Goal: Information Seeking & Learning: Find specific page/section

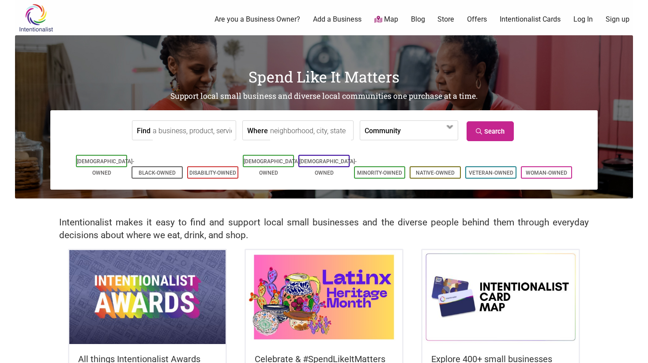
click at [384, 130] on label "Community" at bounding box center [383, 130] width 36 height 19
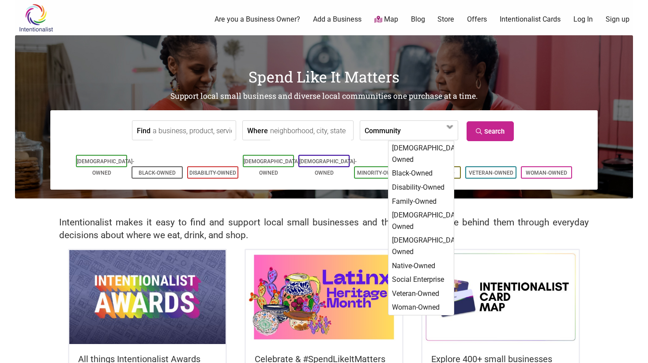
click at [519, 92] on h2 "Support local small business and diverse local communities one purchase at a ti…" at bounding box center [324, 96] width 618 height 11
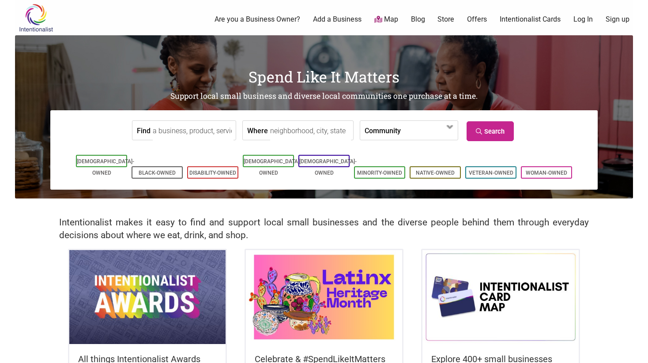
click at [204, 133] on input "Find" at bounding box center [193, 131] width 81 height 20
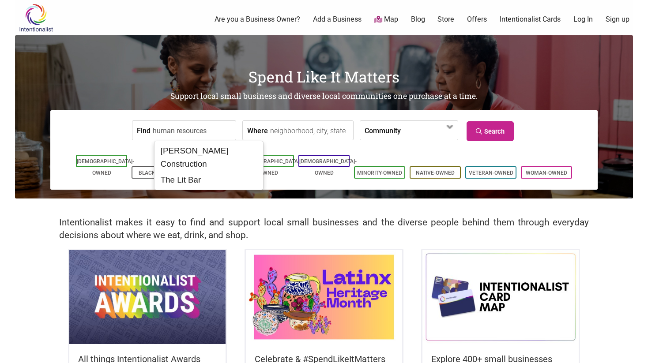
type input "human resources"
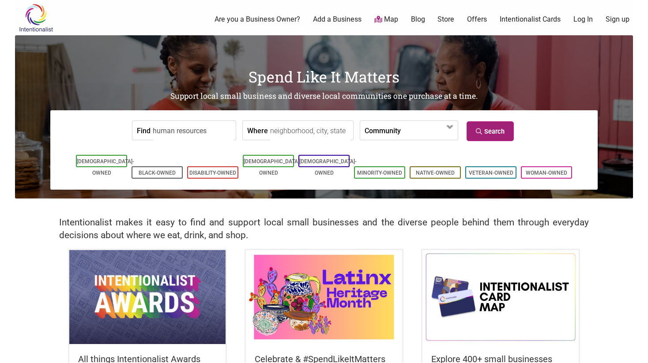
click at [503, 126] on link "Search" at bounding box center [490, 131] width 47 height 20
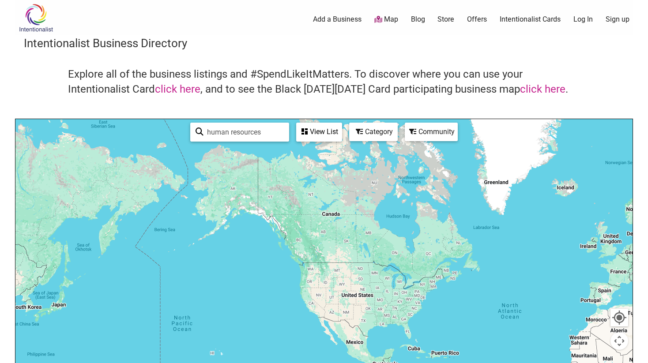
click at [31, 19] on img at bounding box center [36, 18] width 42 height 29
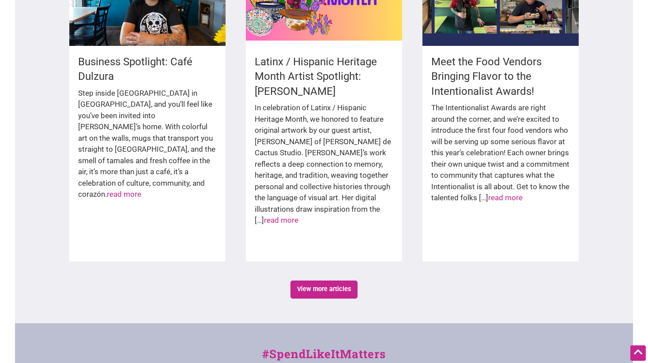
scroll to position [1522, 0]
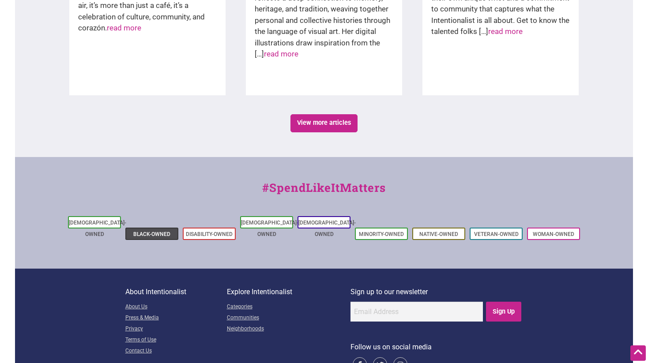
click at [156, 231] on link "Black-Owned" at bounding box center [151, 234] width 37 height 6
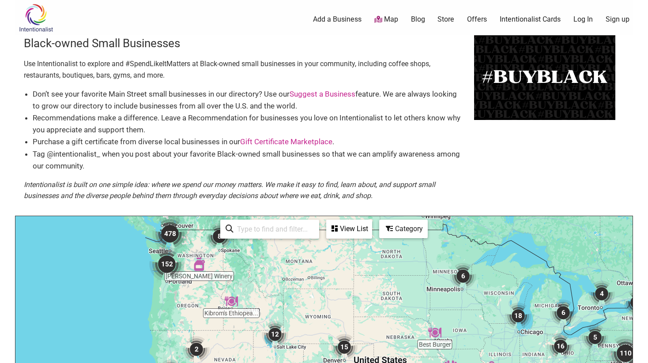
drag, startPoint x: 307, startPoint y: 261, endPoint x: 404, endPoint y: 254, distance: 96.9
click at [169, 263] on img "152" at bounding box center [166, 264] width 35 height 35
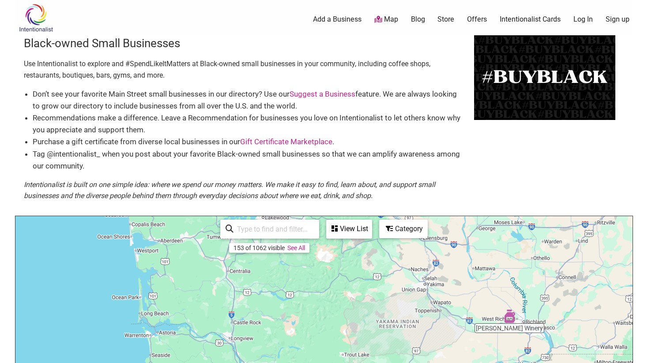
drag, startPoint x: 428, startPoint y: 268, endPoint x: 379, endPoint y: 363, distance: 106.6
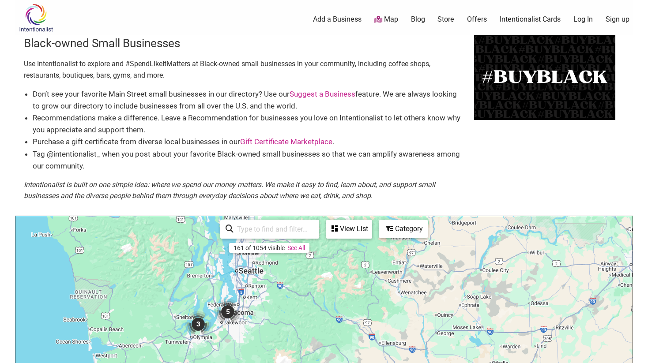
drag, startPoint x: 179, startPoint y: 257, endPoint x: 141, endPoint y: 363, distance: 112.4
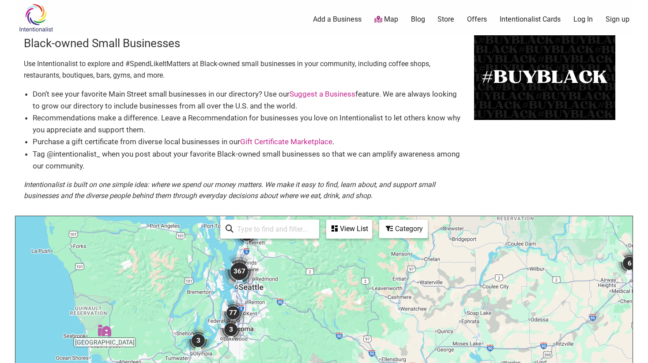
drag, startPoint x: 265, startPoint y: 291, endPoint x: 263, endPoint y: 325, distance: 33.6
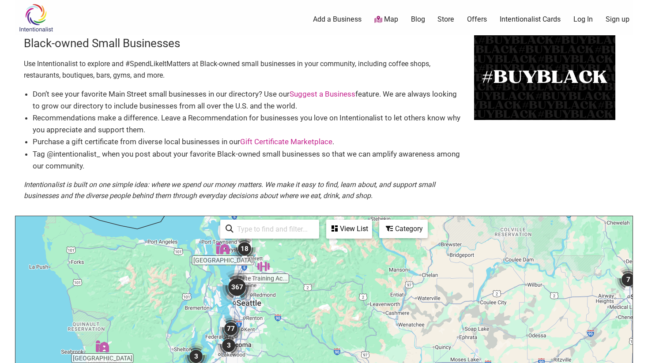
click at [235, 295] on img "367" at bounding box center [236, 287] width 35 height 35
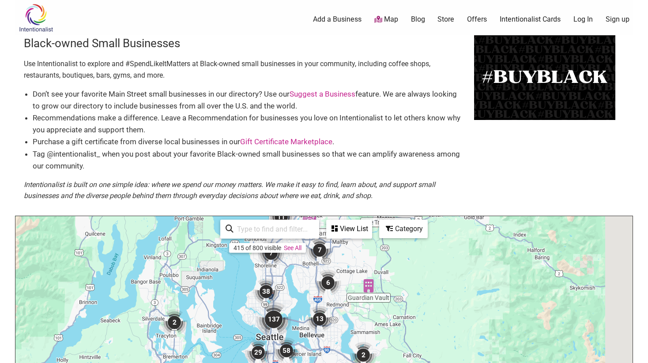
drag, startPoint x: 478, startPoint y: 333, endPoint x: 419, endPoint y: 269, distance: 87.5
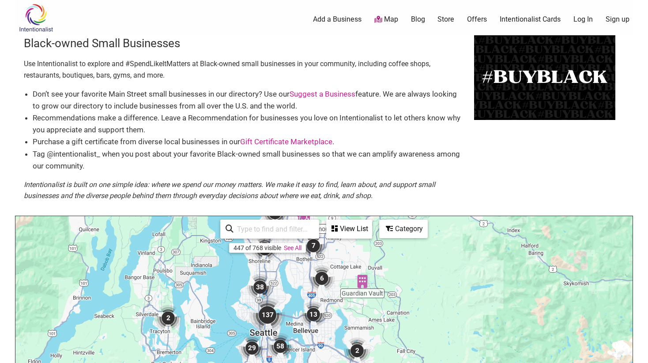
click at [266, 313] on img "137" at bounding box center [267, 315] width 35 height 35
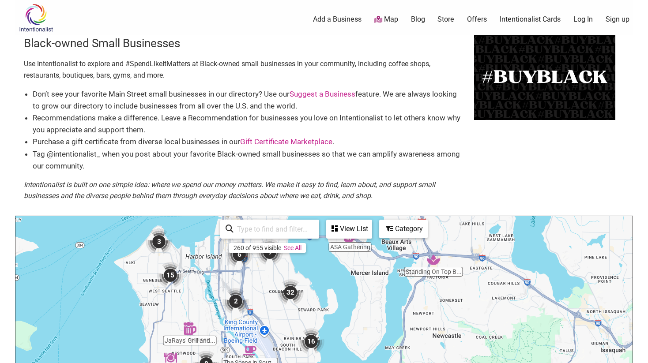
drag, startPoint x: 448, startPoint y: 349, endPoint x: 367, endPoint y: 212, distance: 158.5
click at [367, 212] on div "Black-owned Small Businesses Use Intentionalist to explore and #SpendLikeItMatt…" at bounding box center [324, 297] width 618 height 525
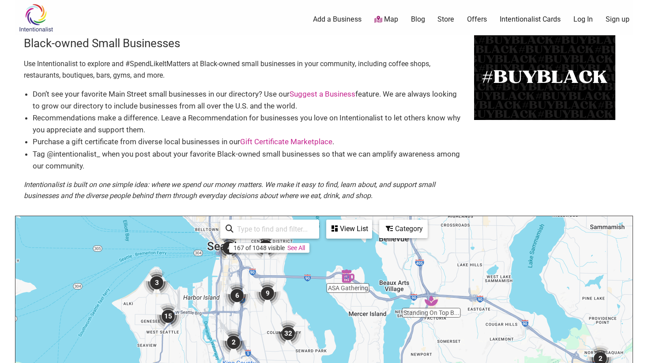
drag, startPoint x: 313, startPoint y: 258, endPoint x: 306, endPoint y: 317, distance: 59.9
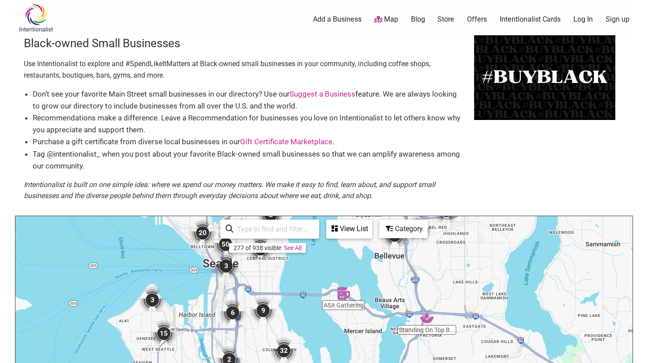
click at [264, 314] on img "9" at bounding box center [263, 311] width 26 height 26
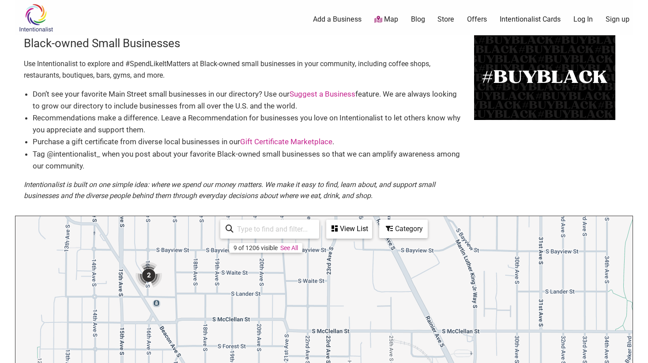
drag, startPoint x: 194, startPoint y: 266, endPoint x: 254, endPoint y: 313, distance: 76.4
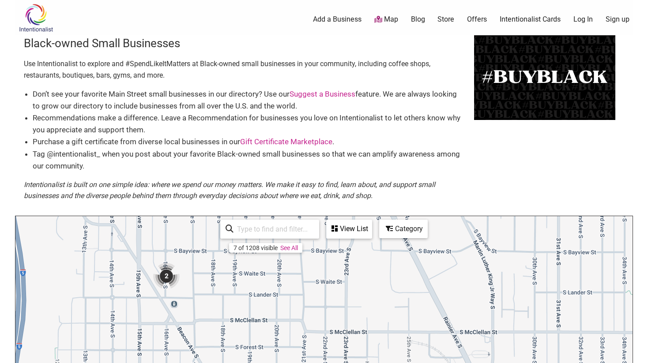
click at [167, 276] on img "2" at bounding box center [166, 276] width 26 height 26
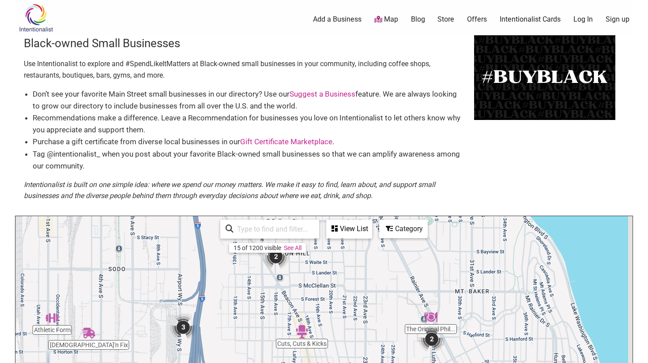
drag, startPoint x: 475, startPoint y: 317, endPoint x: 391, endPoint y: 249, distance: 108.6
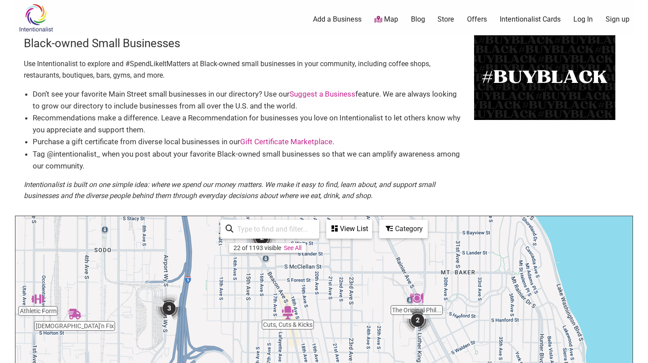
click at [417, 319] on img "2" at bounding box center [417, 320] width 26 height 26
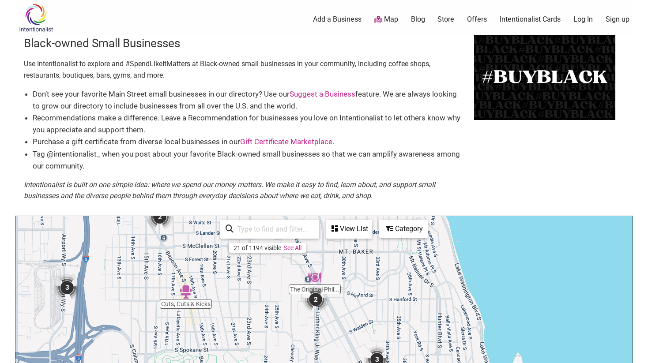
click at [381, 359] on img "3" at bounding box center [377, 360] width 26 height 26
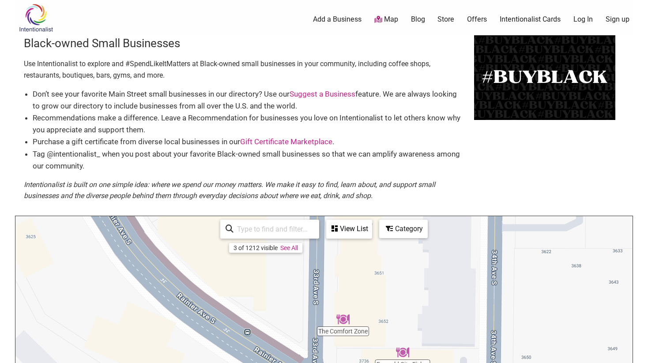
drag, startPoint x: 435, startPoint y: 341, endPoint x: 432, endPoint y: 197, distance: 143.5
click at [432, 197] on div "Black-owned Small Businesses Use Intentionalist to explore and #SpendLikeItMatt…" at bounding box center [324, 297] width 618 height 525
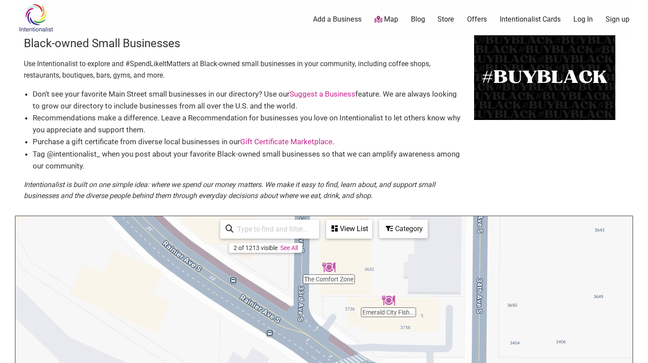
drag, startPoint x: 440, startPoint y: 313, endPoint x: 425, endPoint y: 260, distance: 54.9
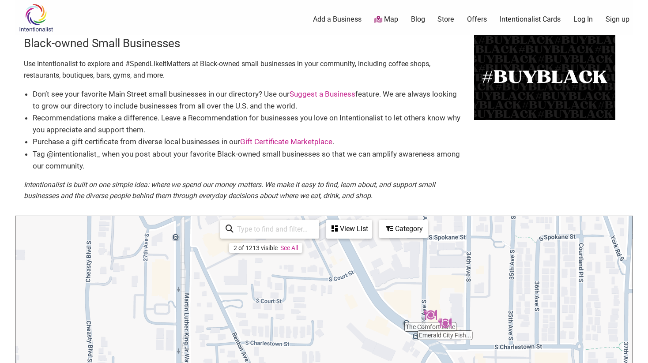
drag, startPoint x: 230, startPoint y: 293, endPoint x: 261, endPoint y: 351, distance: 65.6
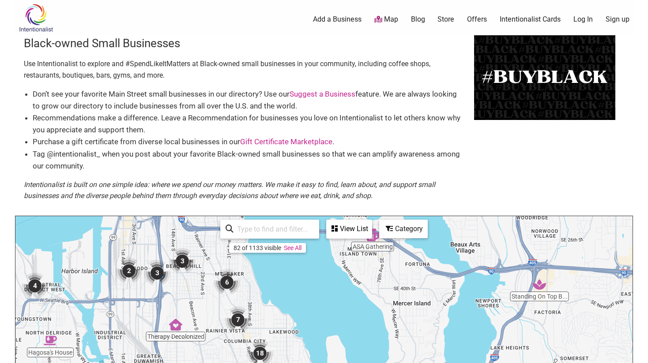
click at [175, 325] on img "Therapy Decolonized" at bounding box center [175, 324] width 13 height 13
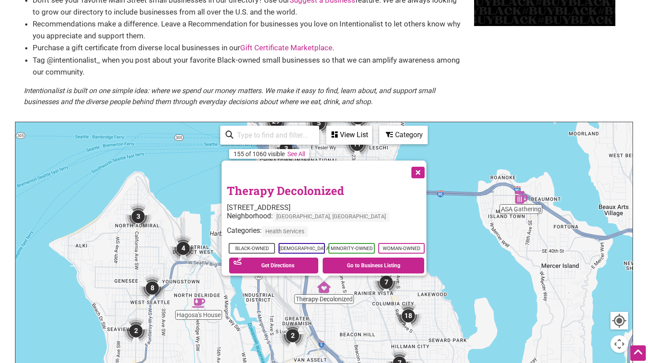
scroll to position [95, 0]
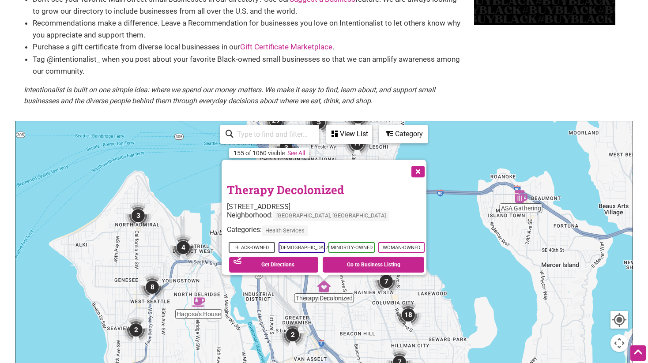
click at [420, 161] on button "Close" at bounding box center [417, 171] width 22 height 22
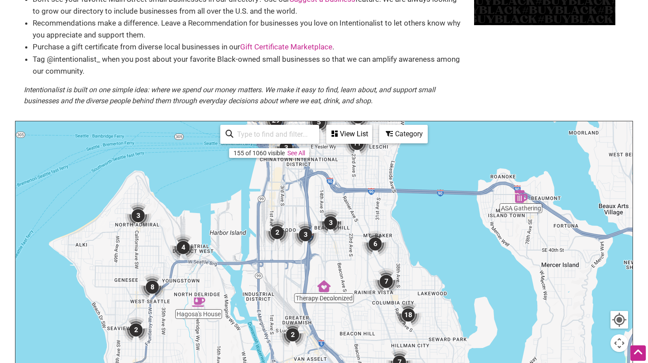
click at [409, 314] on img "18" at bounding box center [408, 315] width 26 height 26
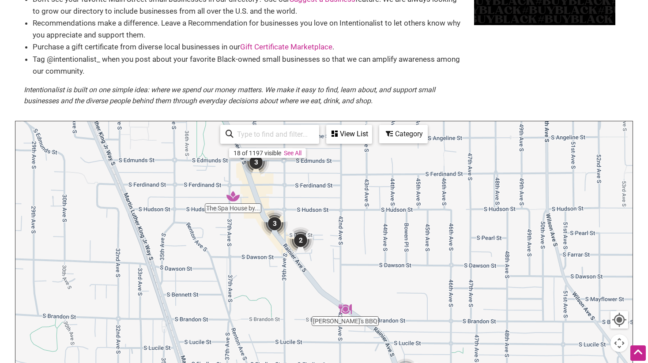
click at [258, 164] on img "3" at bounding box center [256, 162] width 26 height 26
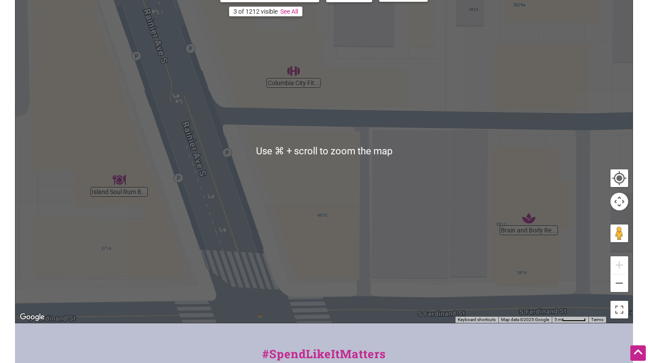
scroll to position [256, 0]
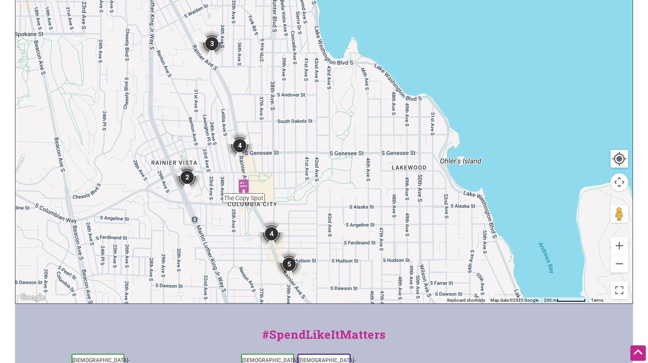
click at [241, 149] on img "4" at bounding box center [239, 145] width 26 height 26
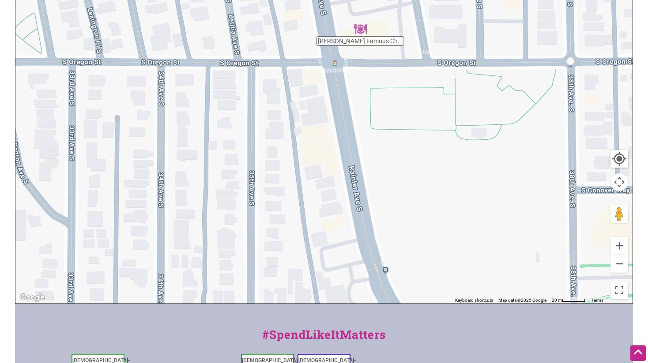
drag, startPoint x: 437, startPoint y: 211, endPoint x: 418, endPoint y: -2, distance: 214.0
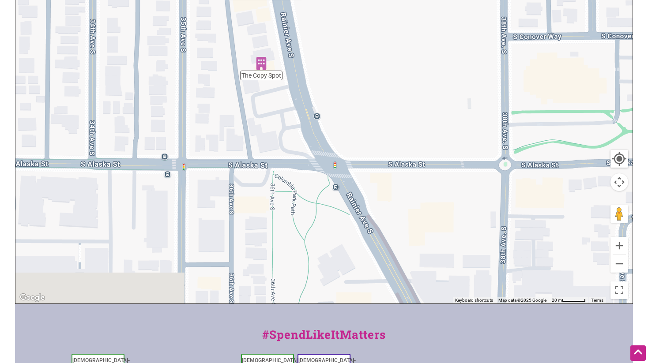
drag, startPoint x: 451, startPoint y: 174, endPoint x: 380, endPoint y: 19, distance: 171.1
click at [380, 19] on div "To navigate, press the arrow keys." at bounding box center [323, 131] width 617 height 343
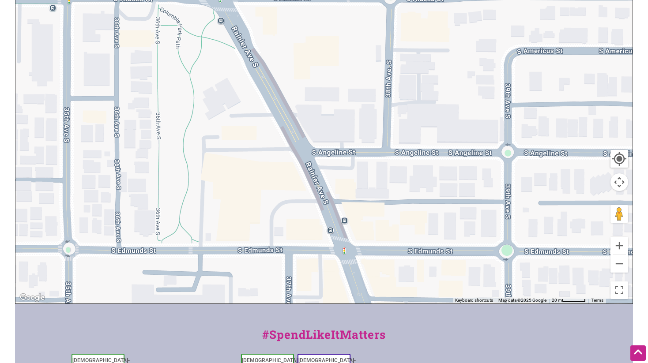
drag, startPoint x: 511, startPoint y: 180, endPoint x: 404, endPoint y: 26, distance: 186.9
click at [404, 26] on div "To navigate, press the arrow keys." at bounding box center [323, 131] width 617 height 343
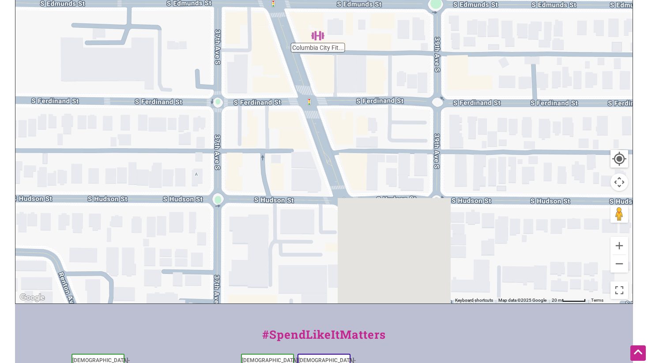
drag, startPoint x: 456, startPoint y: 199, endPoint x: 385, endPoint y: -49, distance: 258.2
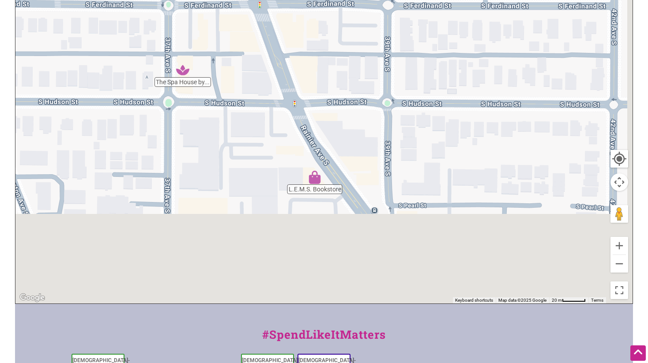
drag, startPoint x: 527, startPoint y: 246, endPoint x: 426, endPoint y: 34, distance: 235.2
click at [426, 34] on div "To navigate, press the arrow keys." at bounding box center [323, 131] width 617 height 343
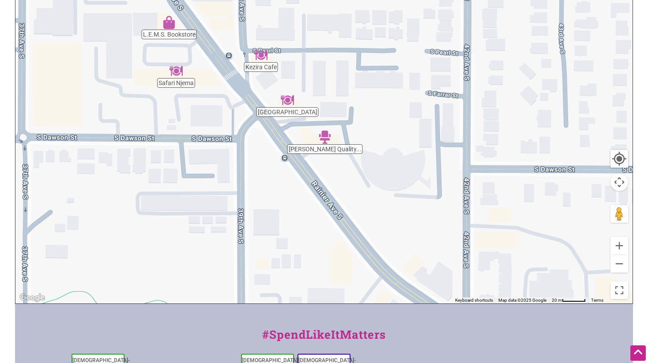
drag, startPoint x: 525, startPoint y: 181, endPoint x: 429, endPoint y: 139, distance: 104.8
click at [429, 139] on div "To navigate, press the arrow keys." at bounding box center [323, 131] width 617 height 343
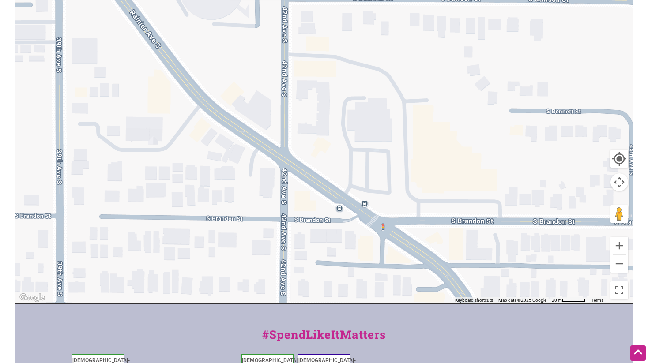
drag, startPoint x: 476, startPoint y: 226, endPoint x: 283, endPoint y: 50, distance: 261.6
click at [283, 50] on div "To navigate, press the arrow keys." at bounding box center [323, 131] width 617 height 343
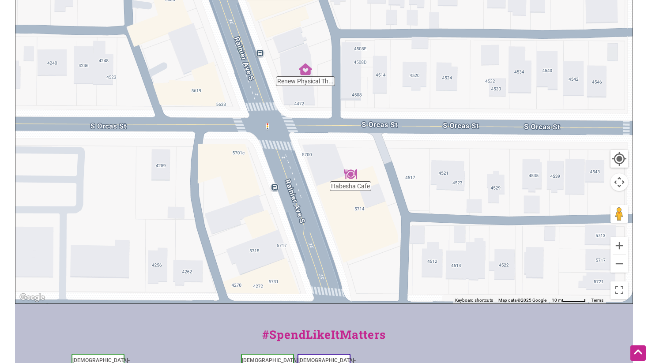
drag, startPoint x: 201, startPoint y: 179, endPoint x: 491, endPoint y: 186, distance: 290.1
click at [491, 186] on div "To navigate, press the arrow keys." at bounding box center [323, 131] width 617 height 343
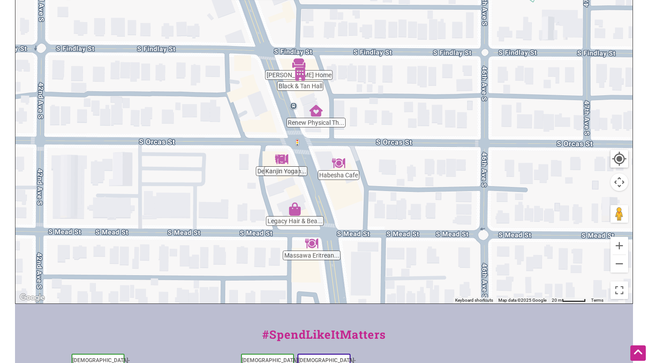
click at [286, 177] on div "To navigate, press the arrow keys." at bounding box center [323, 131] width 617 height 343
click at [280, 167] on div "To navigate, press the arrow keys." at bounding box center [323, 131] width 617 height 343
click at [278, 173] on div "To navigate, press the arrow keys." at bounding box center [323, 131] width 617 height 343
click at [259, 175] on div "To navigate, press the arrow keys." at bounding box center [323, 131] width 617 height 343
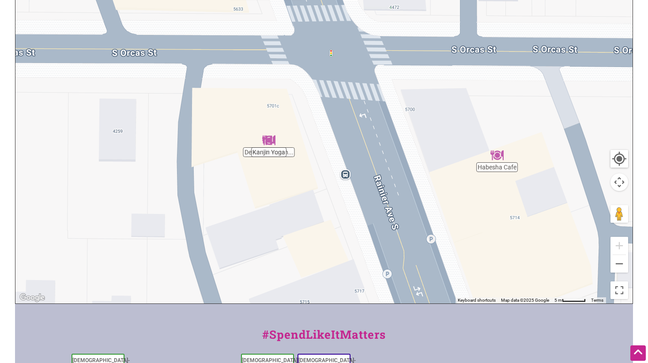
click at [271, 140] on img "Kanjin Yoga" at bounding box center [268, 140] width 13 height 13
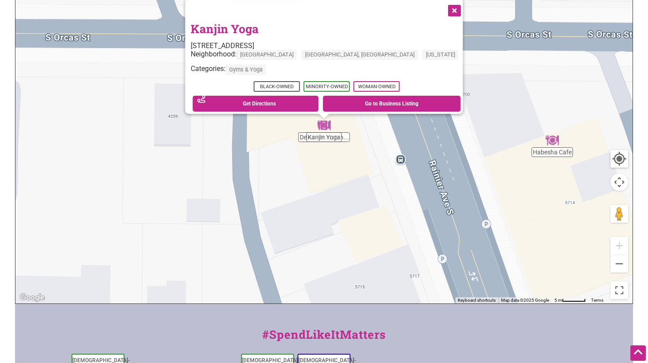
click at [443, 2] on button "Close" at bounding box center [454, 10] width 22 height 22
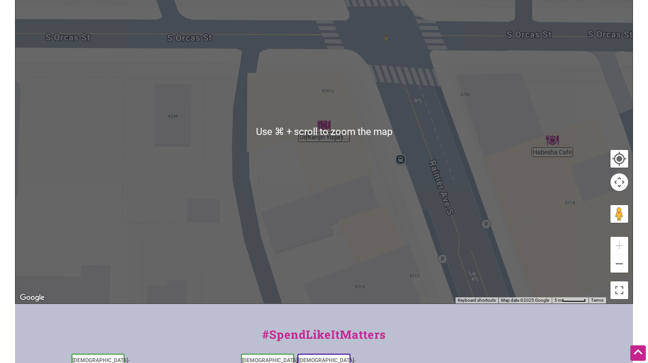
scroll to position [256, 0]
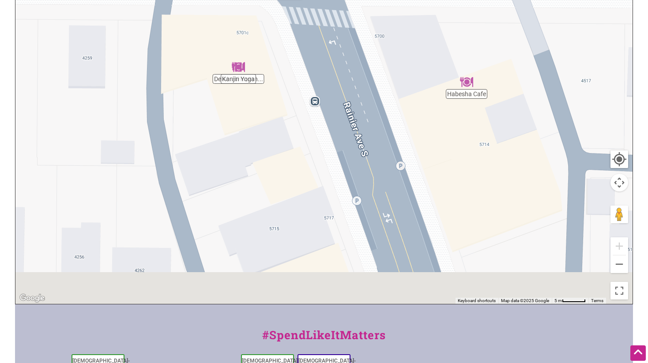
drag, startPoint x: 328, startPoint y: 247, endPoint x: 233, endPoint y: 188, distance: 112.1
click at [233, 188] on div "To navigate, press the arrow keys." at bounding box center [323, 132] width 617 height 343
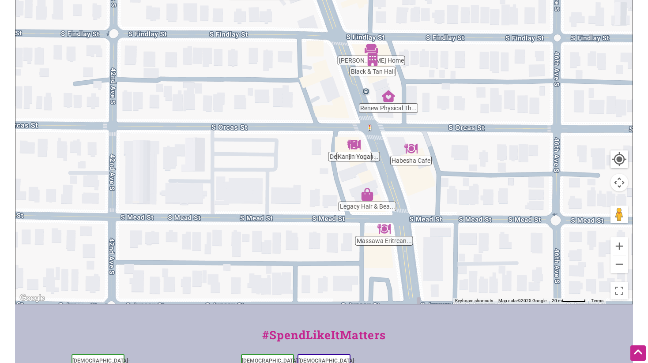
drag, startPoint x: 510, startPoint y: 223, endPoint x: 509, endPoint y: 239, distance: 15.9
click at [509, 239] on div "To navigate, press the arrow keys." at bounding box center [323, 132] width 617 height 343
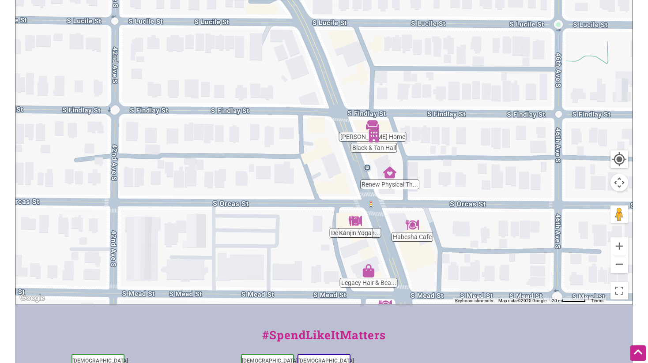
drag, startPoint x: 334, startPoint y: 56, endPoint x: 336, endPoint y: 135, distance: 79.0
click at [336, 135] on div "To navigate, press the arrow keys." at bounding box center [323, 132] width 617 height 343
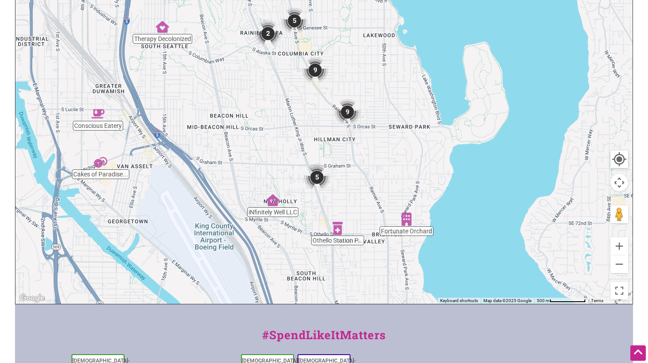
drag, startPoint x: 374, startPoint y: 250, endPoint x: 362, endPoint y: 201, distance: 51.0
click at [362, 201] on div "To navigate, press the arrow keys." at bounding box center [323, 132] width 617 height 343
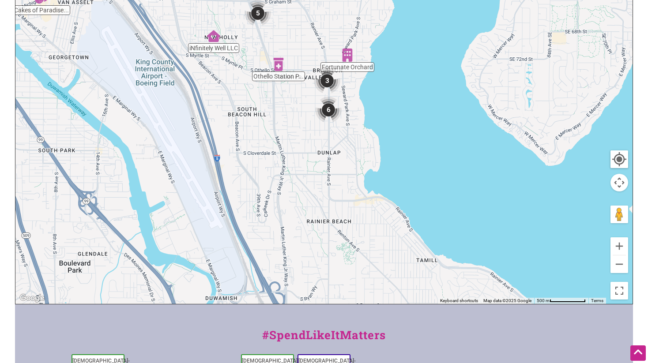
drag, startPoint x: 359, startPoint y: 187, endPoint x: 301, endPoint y: 27, distance: 169.7
click at [301, 27] on div "To navigate, press the arrow keys." at bounding box center [323, 132] width 617 height 343
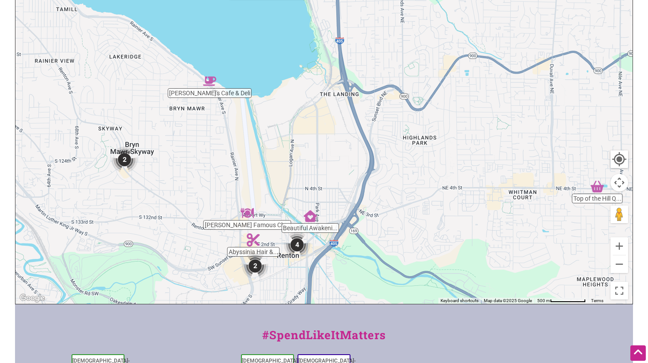
drag, startPoint x: 409, startPoint y: 137, endPoint x: 375, endPoint y: 215, distance: 85.4
click at [375, 215] on div "To navigate, press the arrow keys." at bounding box center [323, 132] width 617 height 343
